Goal: Task Accomplishment & Management: Use online tool/utility

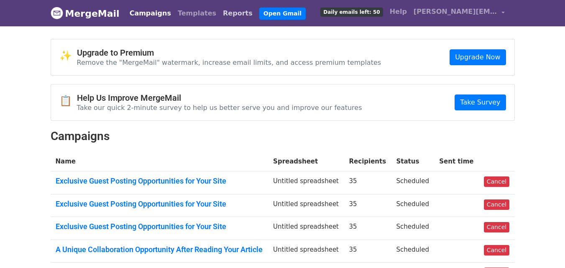
click at [220, 11] on link "Reports" at bounding box center [238, 13] width 36 height 17
click at [218, 28] on body "MergeMail Campaigns Templates Reports Open Gmail Daily emails left: 50 Help [PE…" at bounding box center [282, 227] width 565 height 455
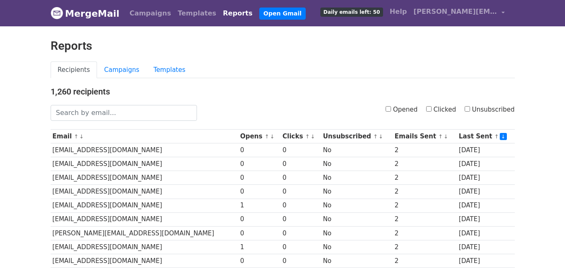
click at [432, 109] on input "Clicked" at bounding box center [428, 108] width 5 height 5
checkbox input "true"
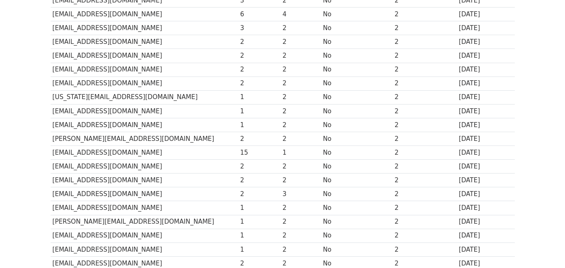
scroll to position [413, 0]
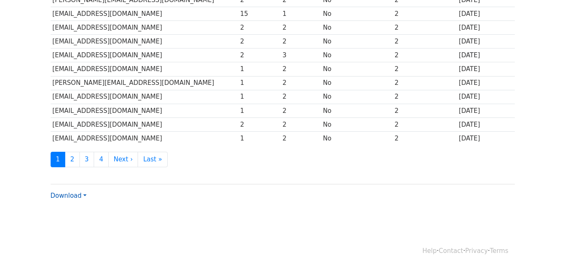
click at [79, 199] on link "Download" at bounding box center [69, 196] width 36 height 8
click at [79, 209] on link "CSV" at bounding box center [84, 211] width 66 height 13
